Goal: Task Accomplishment & Management: Manage account settings

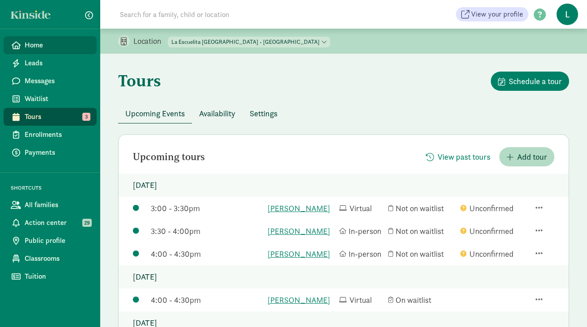
click at [55, 50] on span "Home" at bounding box center [57, 45] width 65 height 11
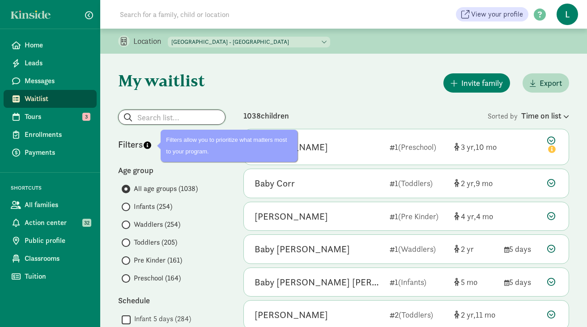
click at [156, 121] on input "search" at bounding box center [172, 117] width 106 height 14
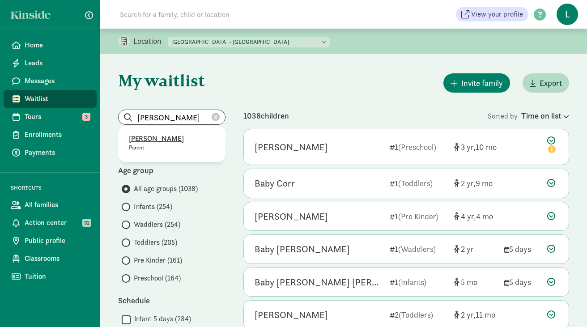
click at [157, 141] on p "Elisa Wirkala" at bounding box center [172, 138] width 86 height 11
type input "Elisa Wirkala"
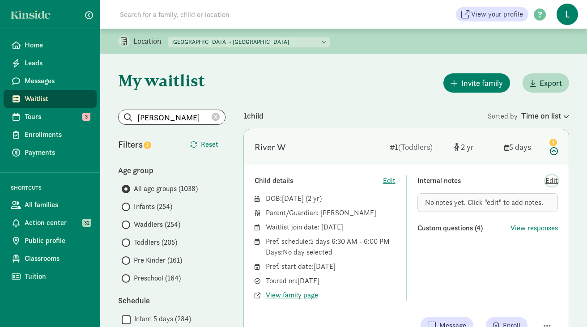
click at [548, 182] on span "Edit" at bounding box center [551, 180] width 13 height 11
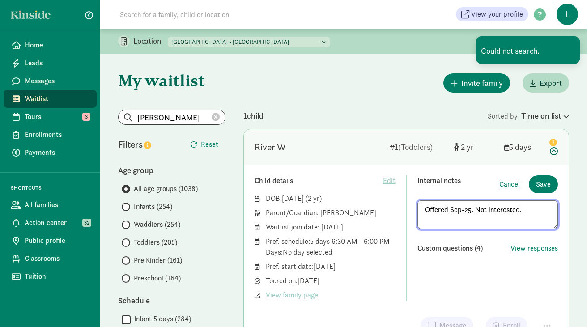
drag, startPoint x: 522, startPoint y: 206, endPoint x: 419, endPoint y: 208, distance: 102.4
click at [419, 208] on textarea "Offered Sep-25. Not interested." at bounding box center [487, 214] width 141 height 29
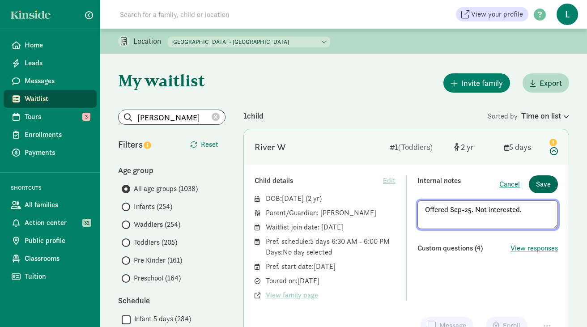
type textarea "Offered Sep-25. Not interested."
click at [543, 184] on span "Save" at bounding box center [543, 184] width 15 height 11
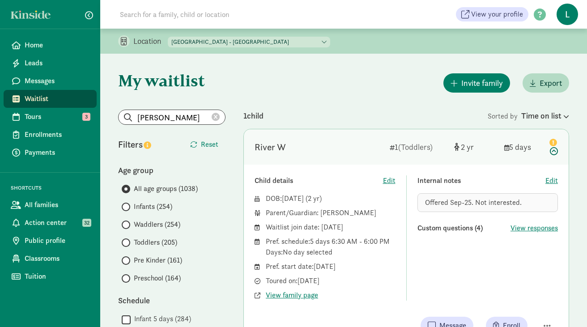
click at [216, 113] on icon at bounding box center [216, 117] width 8 height 8
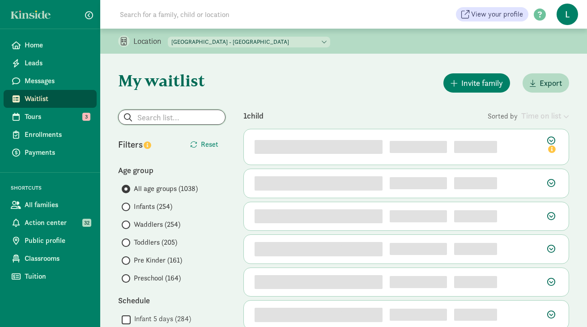
click at [173, 114] on input "search" at bounding box center [172, 117] width 106 height 14
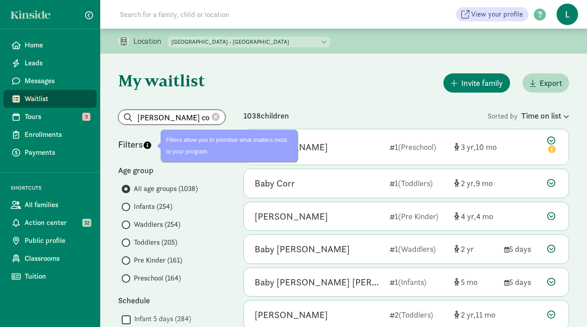
click at [139, 118] on input "kelly co" at bounding box center [172, 117] width 106 height 14
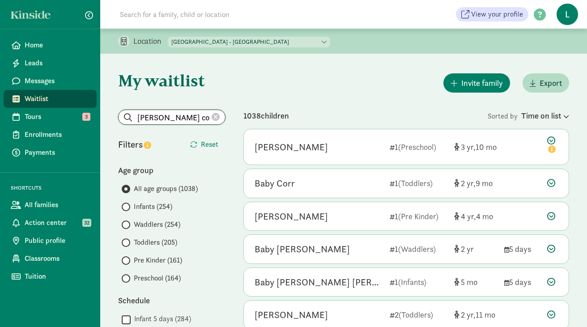
click at [167, 118] on input "kelly co" at bounding box center [172, 117] width 106 height 14
type input "kelly co"
click at [212, 119] on icon at bounding box center [216, 117] width 8 height 8
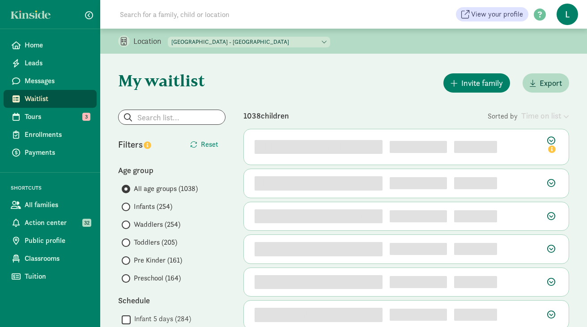
click at [146, 16] on input at bounding box center [239, 14] width 251 height 18
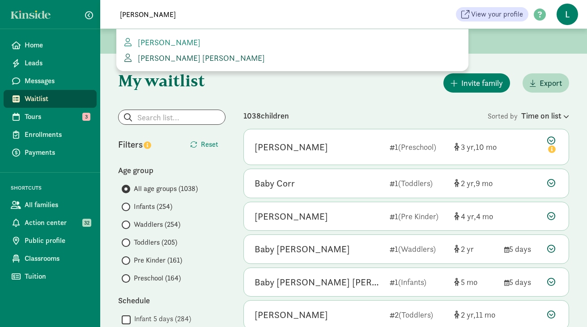
type input "kelly c"
click at [197, 55] on span "Kelly Colas Devin Harrigan" at bounding box center [199, 58] width 131 height 10
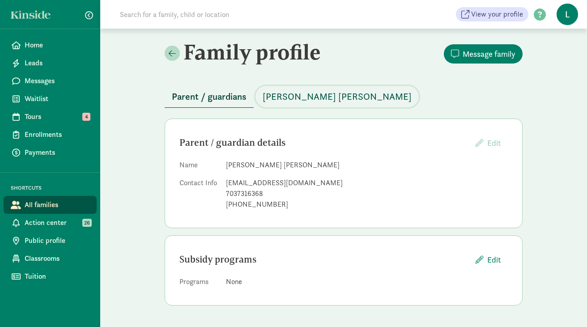
click at [285, 93] on span "[PERSON_NAME] [PERSON_NAME]" at bounding box center [337, 96] width 149 height 14
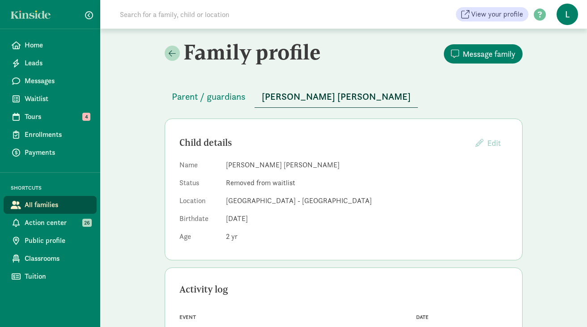
click at [180, 14] on input at bounding box center [239, 14] width 251 height 18
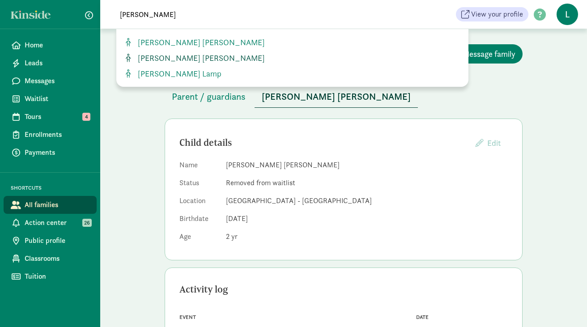
type input "lennon"
click at [179, 57] on span "Lennon Harrigan" at bounding box center [199, 58] width 131 height 10
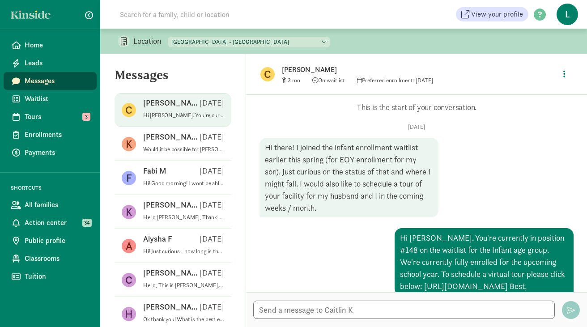
scroll to position [119, 0]
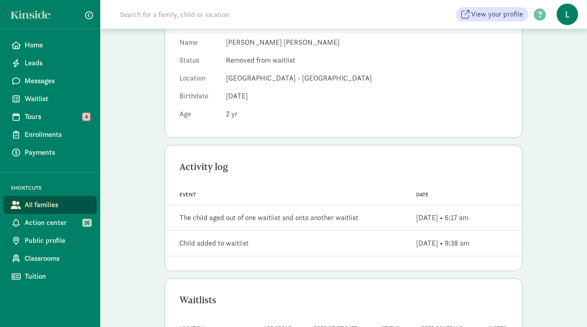
scroll to position [189, 0]
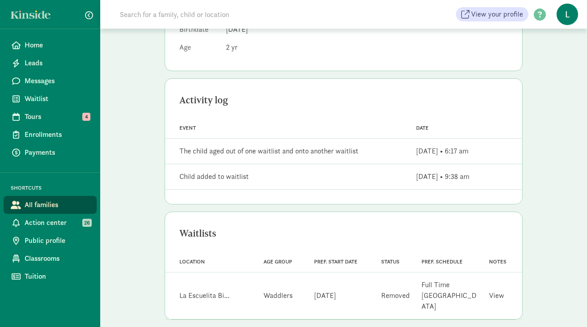
click at [498, 291] on link "View" at bounding box center [496, 295] width 15 height 9
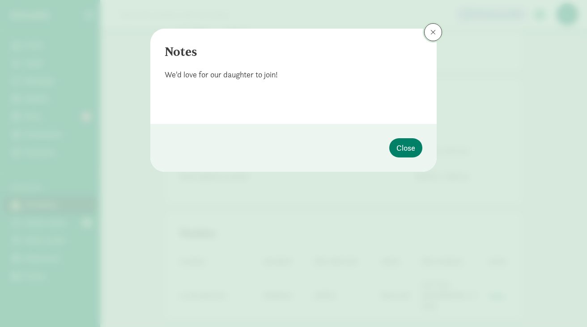
click at [435, 30] on span at bounding box center [432, 32] width 5 height 7
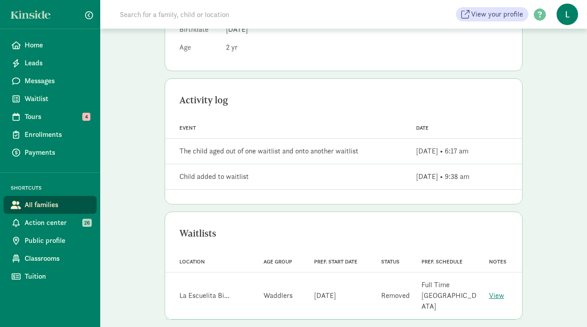
scroll to position [0, 0]
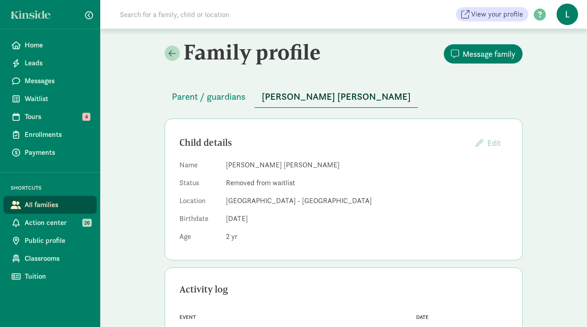
click at [165, 21] on input at bounding box center [239, 14] width 251 height 18
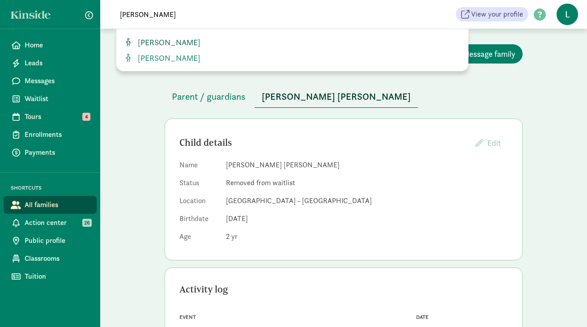
type input "[PERSON_NAME]"
click at [157, 42] on span "[PERSON_NAME]" at bounding box center [167, 42] width 66 height 10
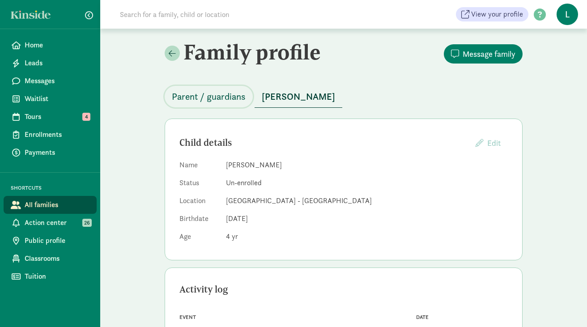
click at [211, 101] on span "Parent / guardians" at bounding box center [209, 96] width 74 height 14
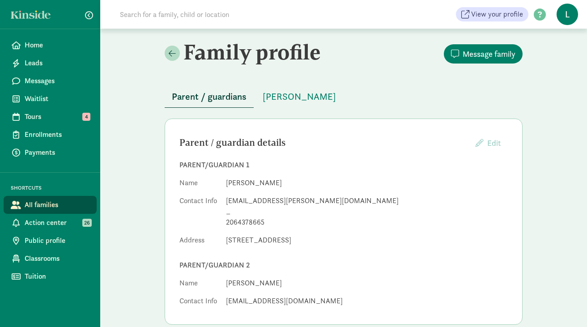
click at [207, 10] on input at bounding box center [239, 14] width 251 height 18
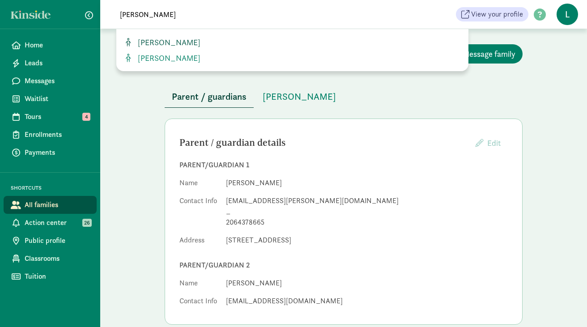
type input "[PERSON_NAME]"
click at [183, 39] on span "[PERSON_NAME]" at bounding box center [167, 42] width 66 height 10
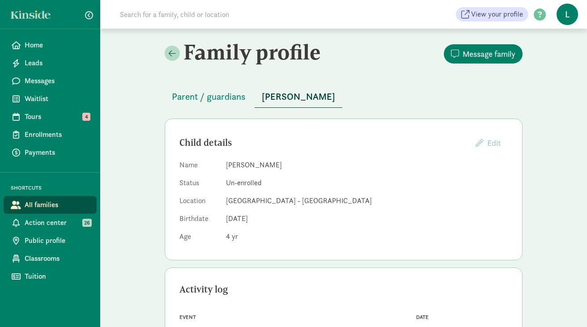
click at [162, 21] on input at bounding box center [239, 14] width 251 height 18
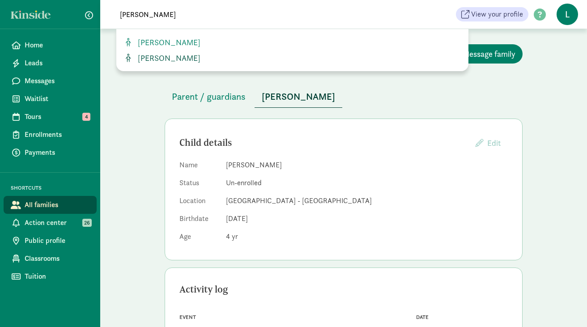
type input "[PERSON_NAME]"
click at [153, 54] on span "[PERSON_NAME]" at bounding box center [167, 58] width 66 height 10
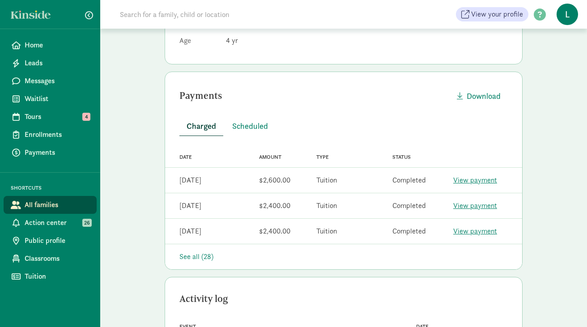
scroll to position [200, 0]
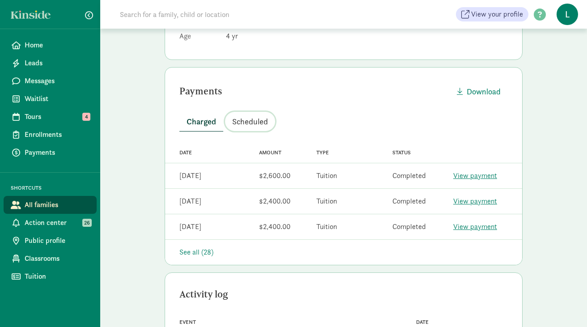
click at [252, 117] on span "Scheduled" at bounding box center [250, 121] width 36 height 12
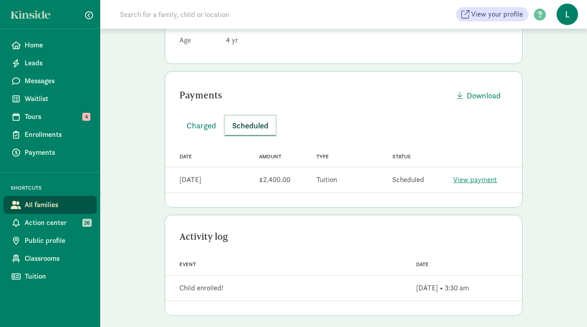
scroll to position [203, 0]
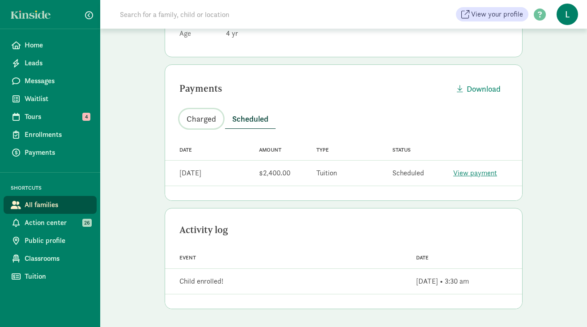
click at [202, 115] on span "Charged" at bounding box center [201, 119] width 30 height 12
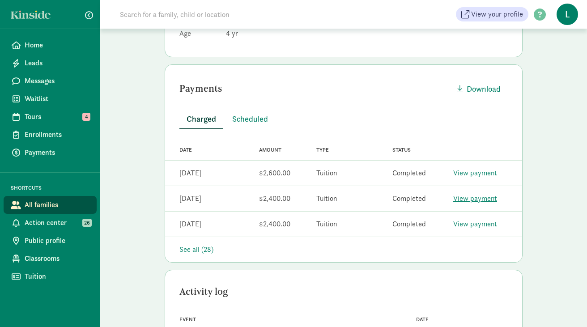
click at [475, 174] on link "View payment" at bounding box center [475, 172] width 44 height 9
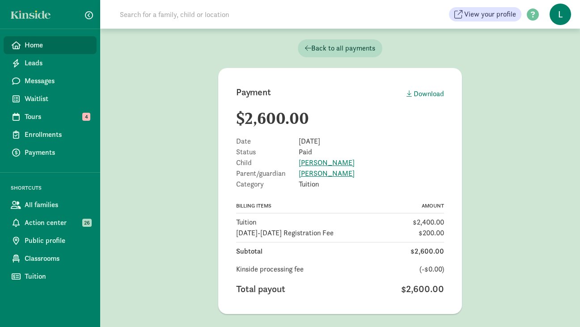
click at [52, 45] on span "Home" at bounding box center [57, 45] width 65 height 11
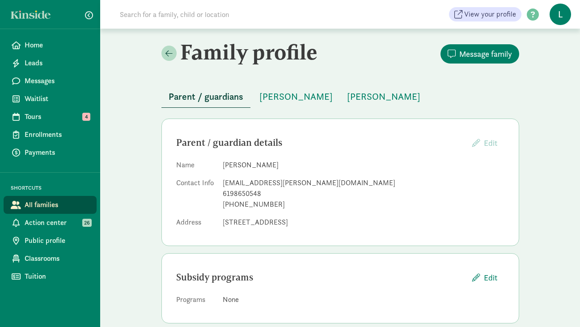
scroll to position [14, 0]
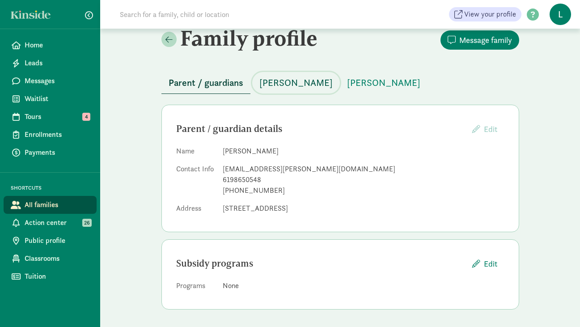
click at [273, 83] on span "Binh Vo" at bounding box center [295, 83] width 73 height 14
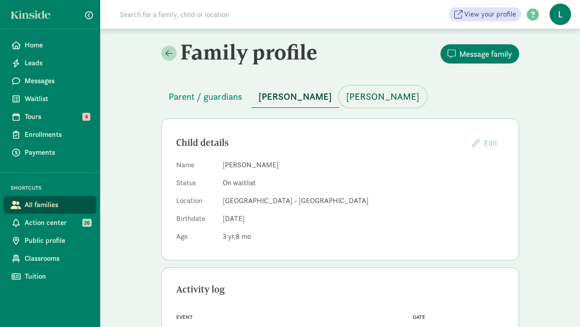
click at [346, 91] on span "Khoi Vo" at bounding box center [382, 96] width 73 height 14
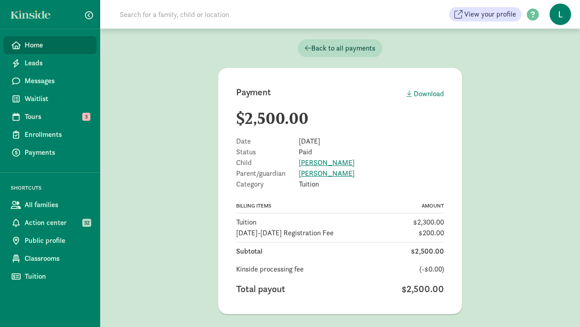
click at [47, 45] on span "Home" at bounding box center [57, 45] width 65 height 11
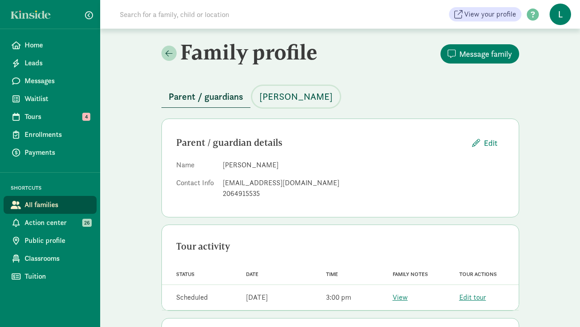
click at [305, 96] on span "[PERSON_NAME]" at bounding box center [295, 96] width 73 height 14
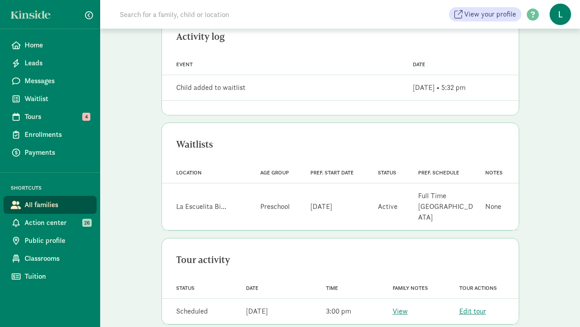
scroll to position [258, 0]
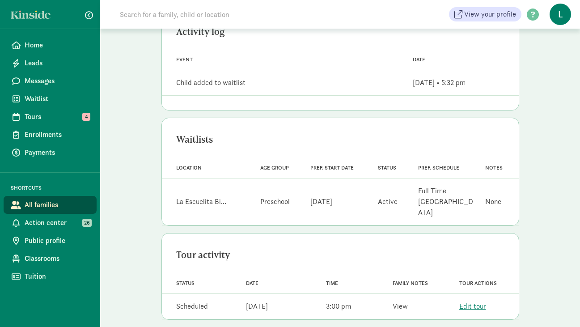
click at [399, 301] on link "View" at bounding box center [400, 305] width 15 height 9
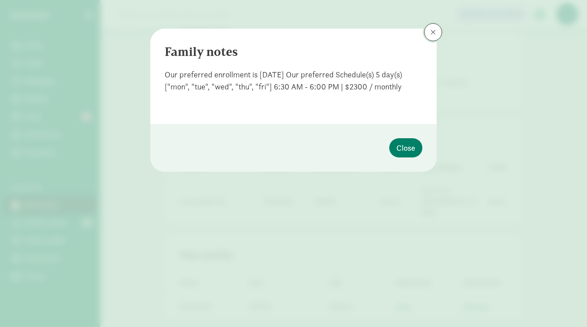
click at [428, 33] on button at bounding box center [433, 32] width 18 height 18
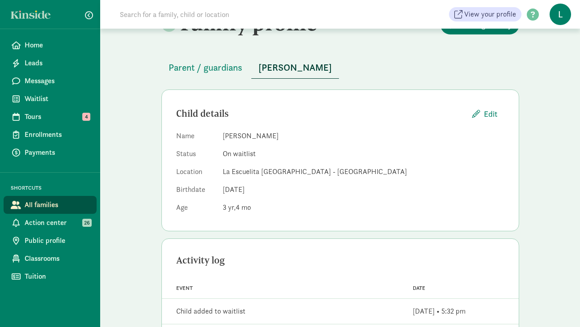
scroll to position [0, 0]
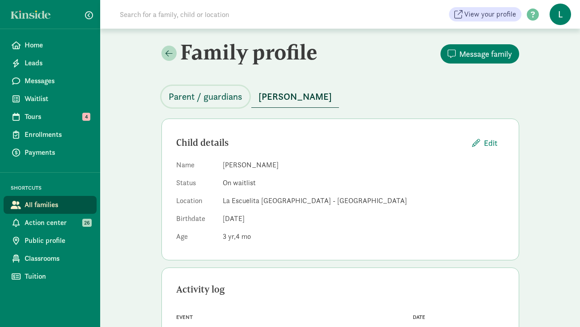
click at [225, 96] on span "Parent / guardians" at bounding box center [206, 96] width 74 height 14
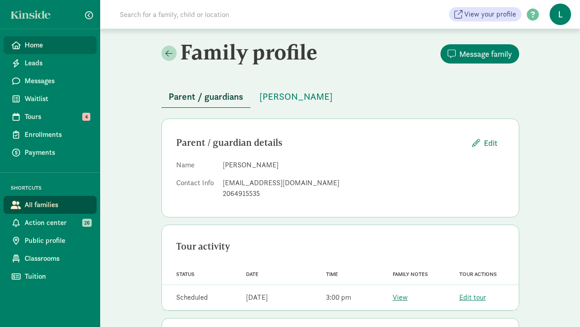
click at [47, 47] on span "Home" at bounding box center [57, 45] width 65 height 11
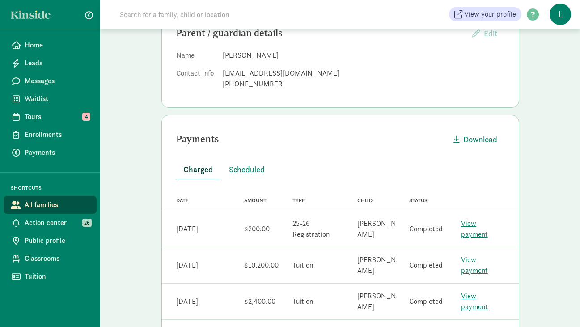
scroll to position [110, 0]
click at [474, 231] on link "View payment" at bounding box center [474, 228] width 27 height 20
